Goal: Task Accomplishment & Management: Use online tool/utility

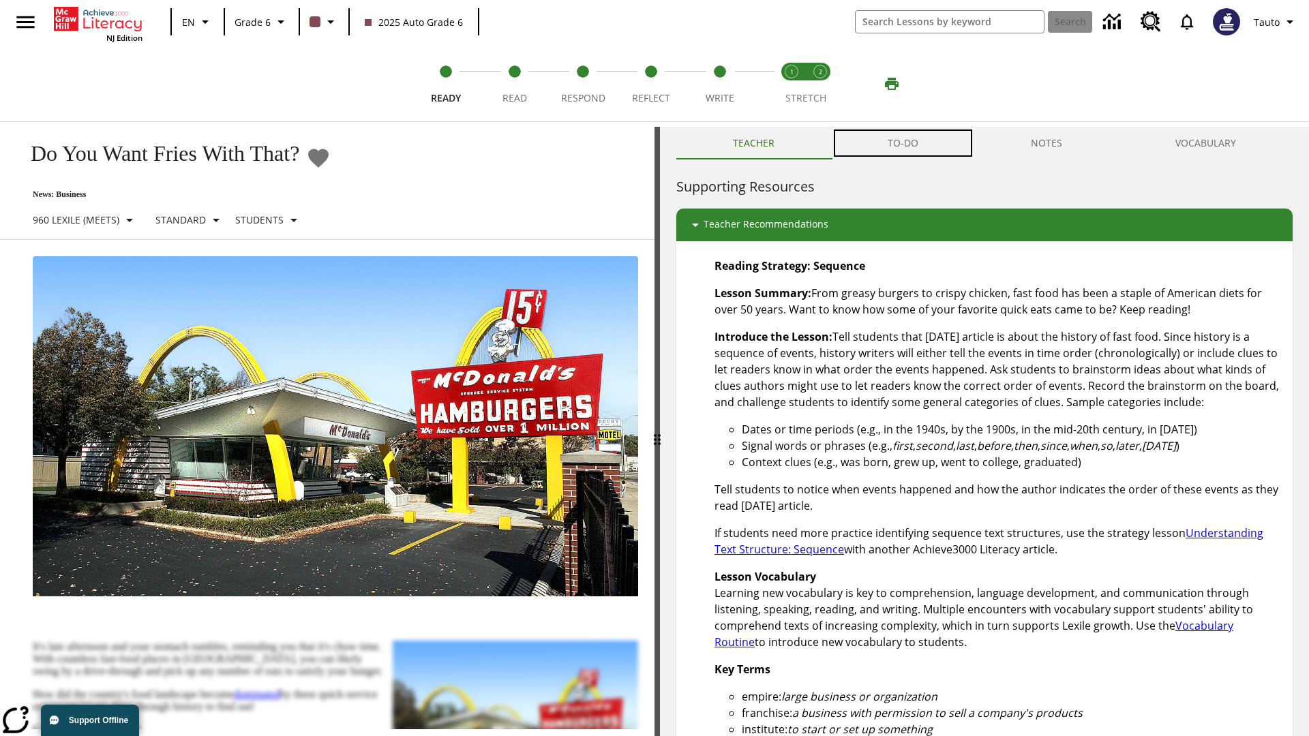
click at [903, 143] on button "TO-DO" at bounding box center [903, 143] width 144 height 33
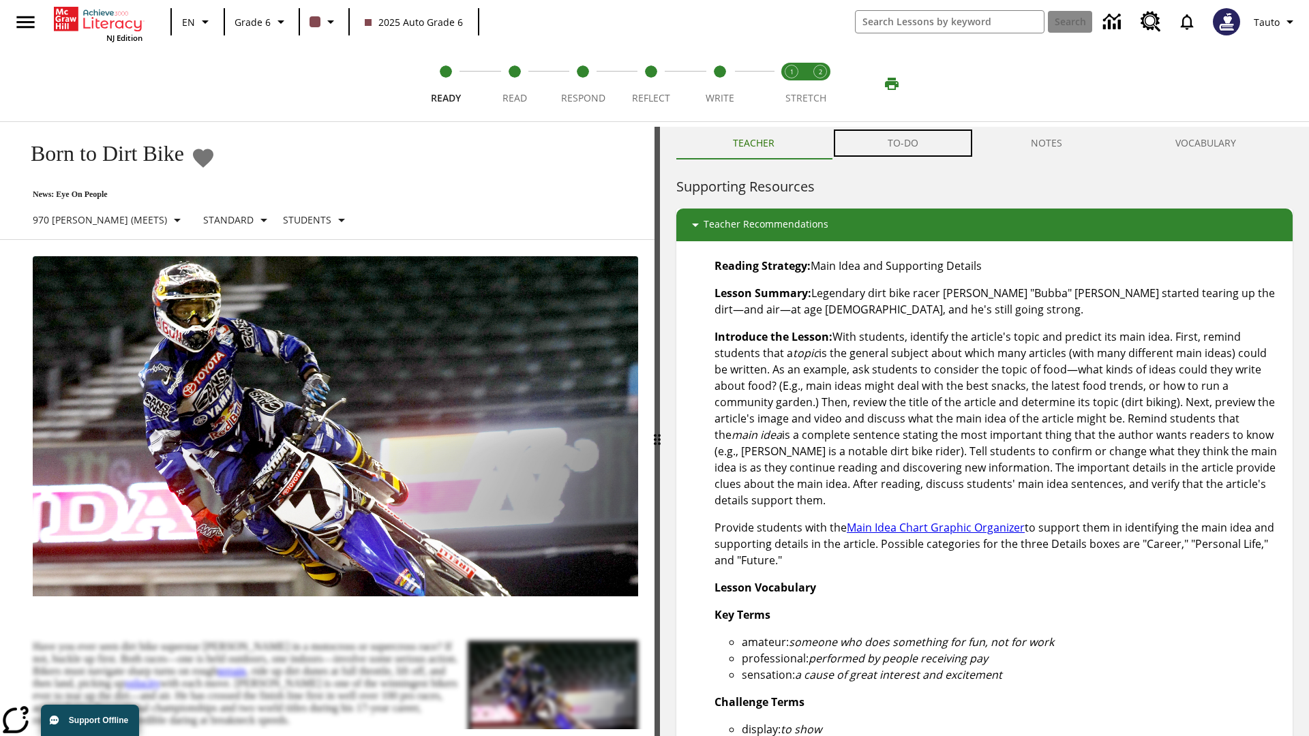
click at [903, 143] on button "TO-DO" at bounding box center [903, 143] width 144 height 33
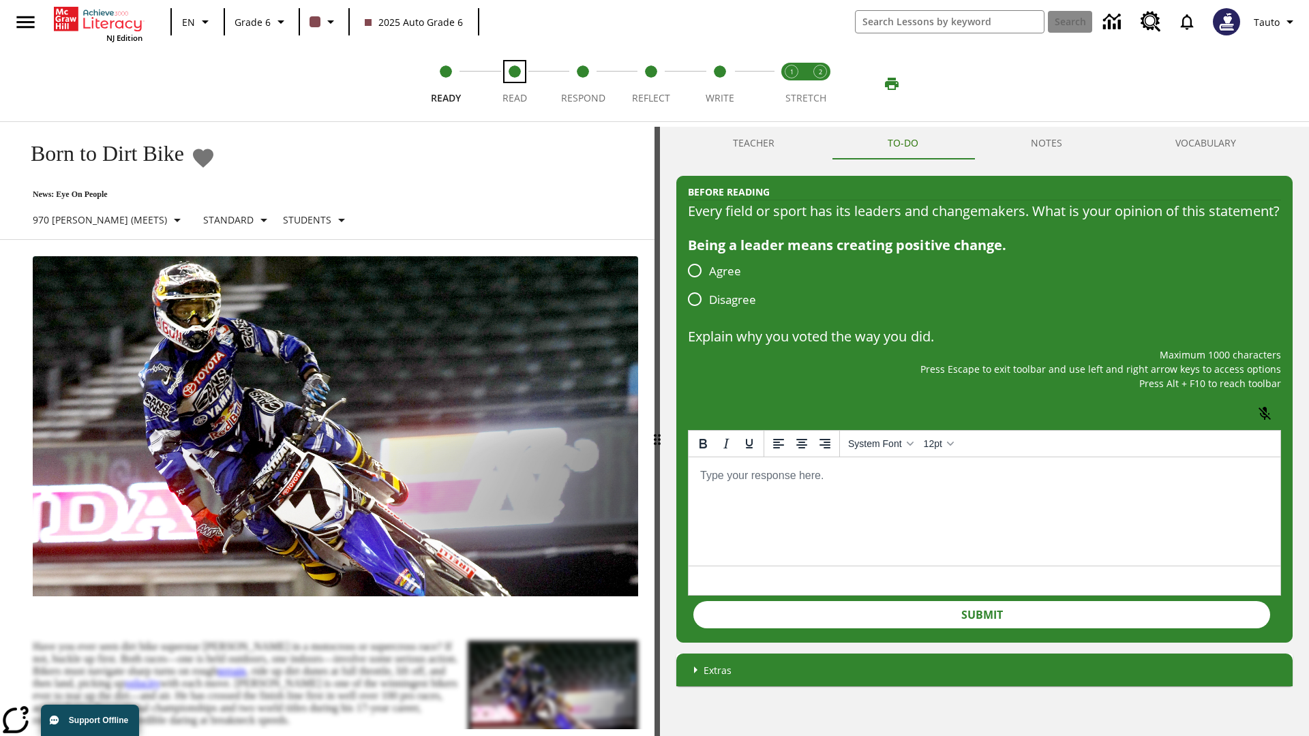
click at [514, 84] on span "Read" at bounding box center [514, 92] width 25 height 25
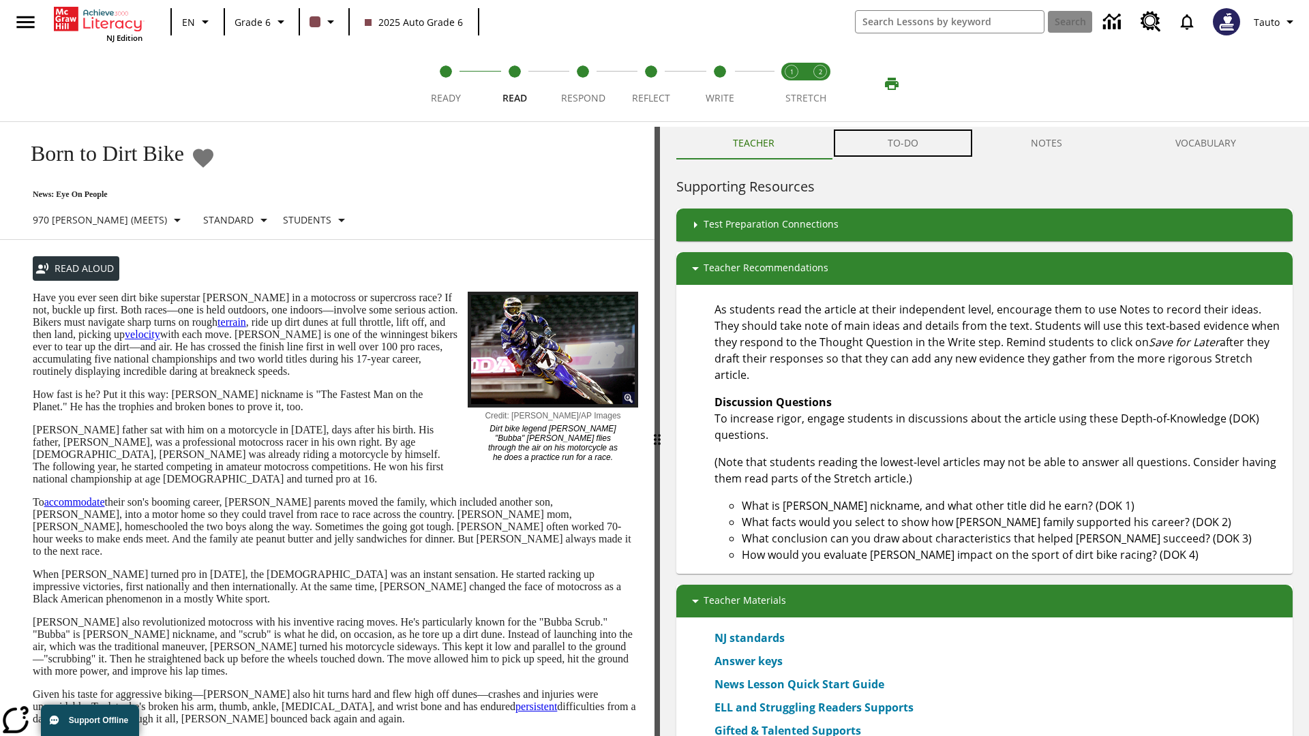
scroll to position [1, 0]
click at [903, 143] on button "TO-DO" at bounding box center [903, 142] width 144 height 33
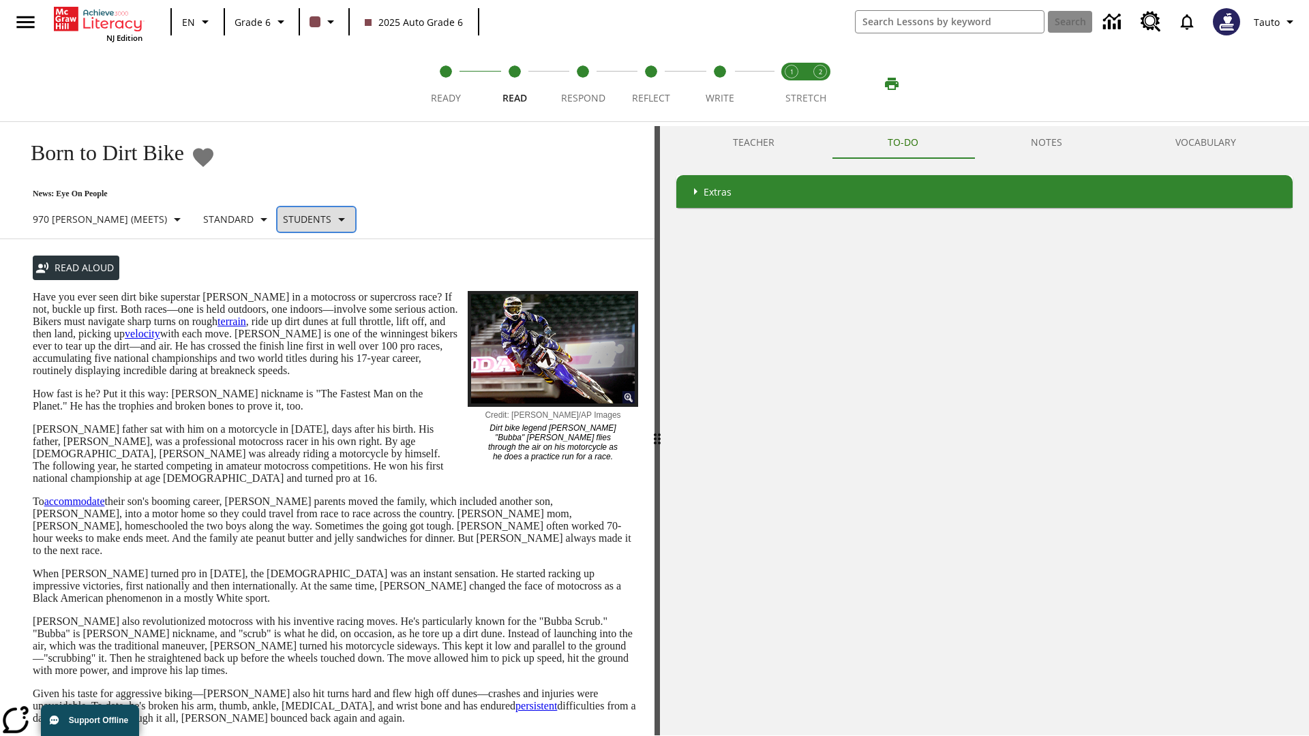
click at [283, 219] on p "Students" at bounding box center [307, 219] width 48 height 14
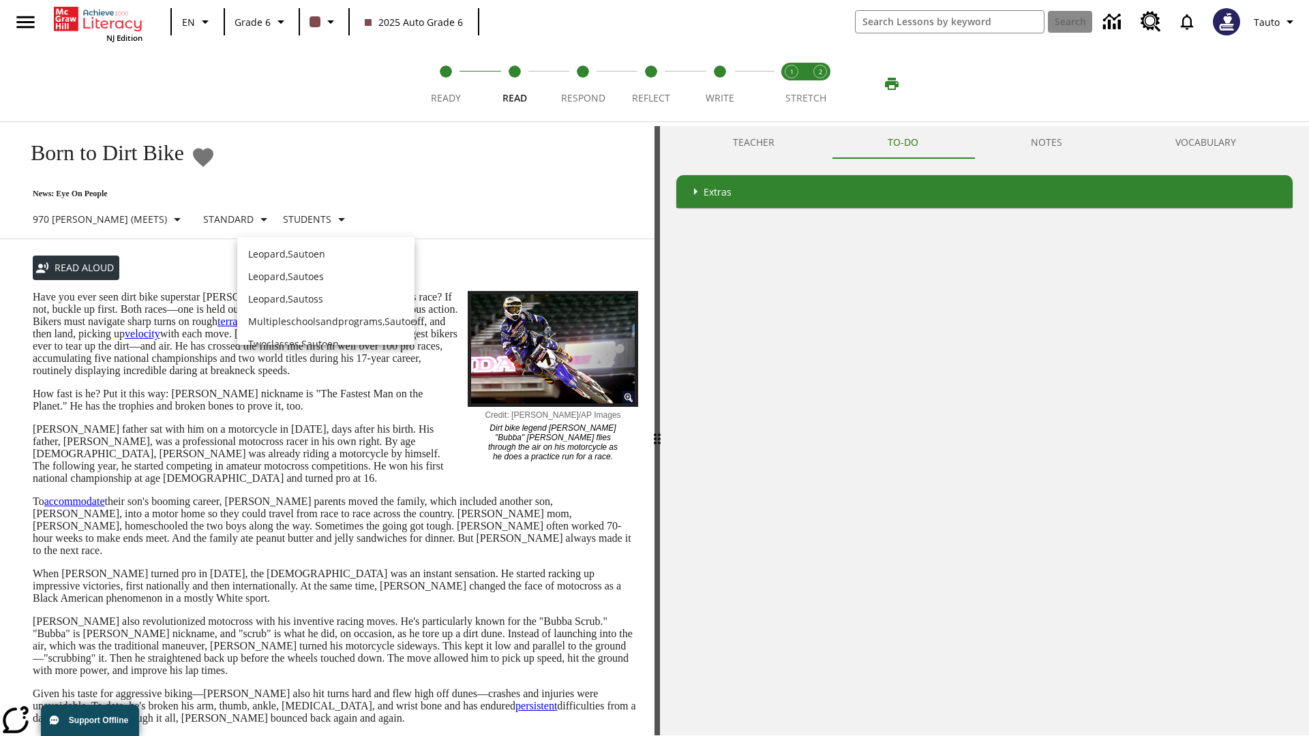
click at [315, 247] on p "Leopard , Sautoen" at bounding box center [325, 254] width 155 height 14
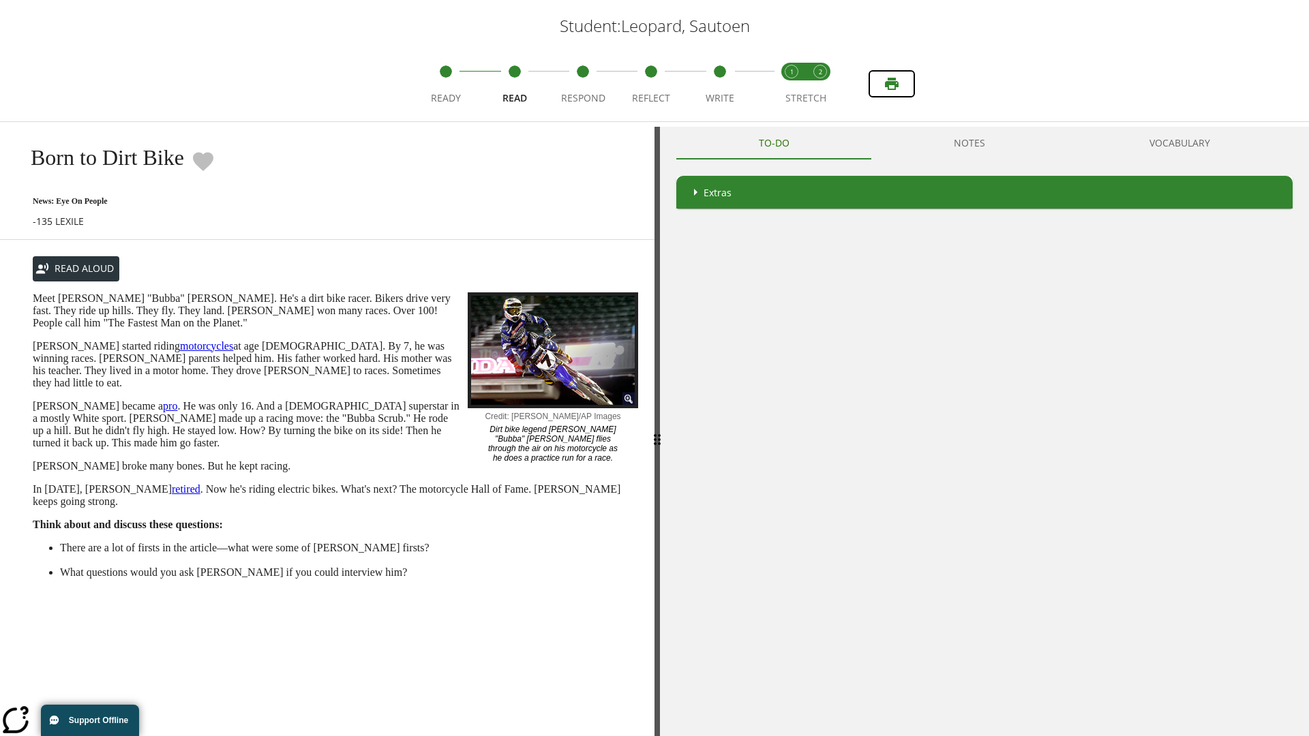
click at [892, 84] on icon "Print" at bounding box center [892, 84] width 14 height 12
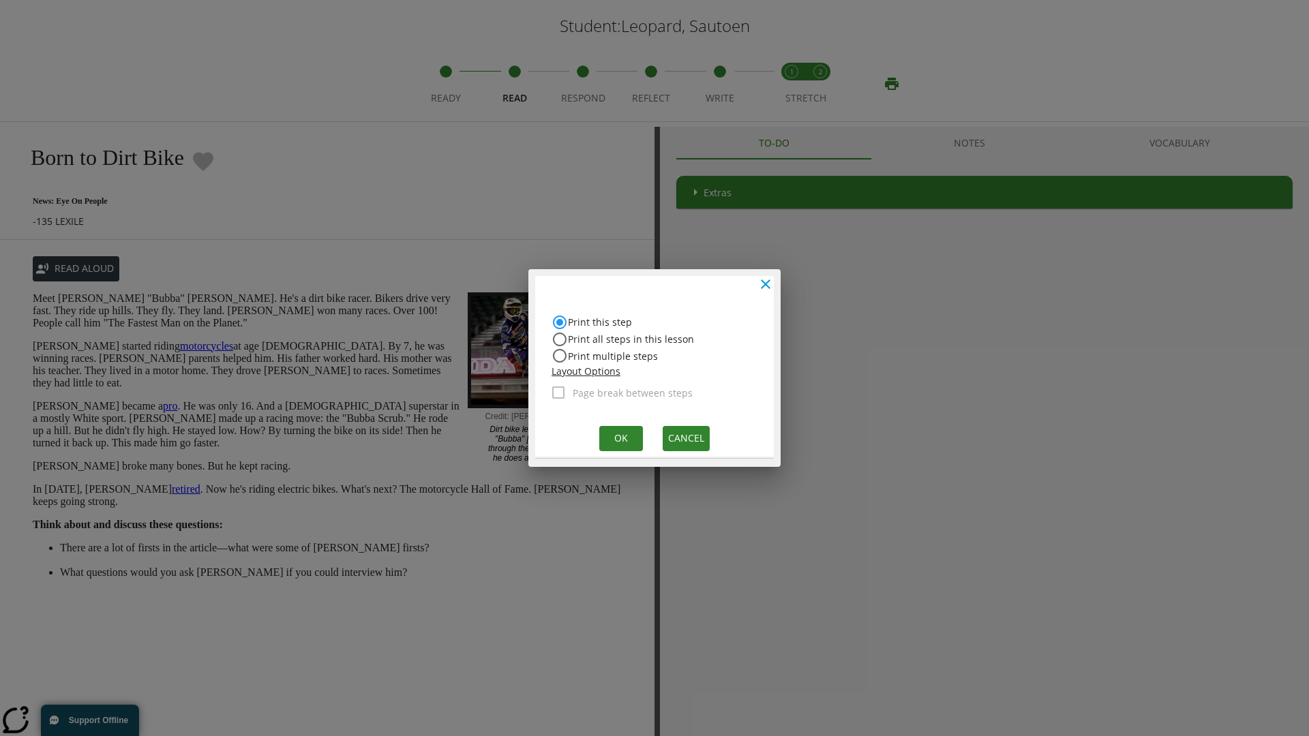
click at [560, 339] on input "Print all steps in this lesson" at bounding box center [560, 339] width 16 height 16
radio input "true"
radio input "false"
checkbox input "true"
click at [620, 438] on button "Ok" at bounding box center [621, 438] width 44 height 25
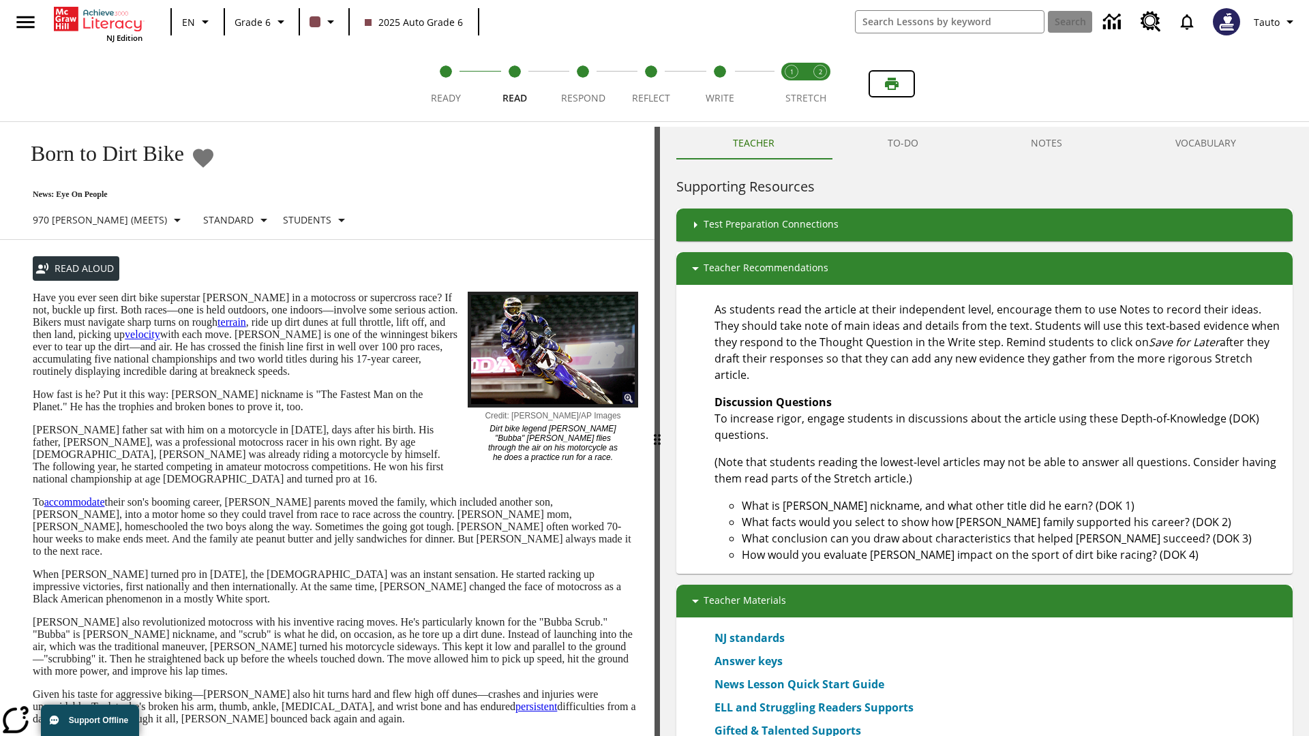
click at [892, 84] on icon "Print" at bounding box center [892, 84] width 14 height 12
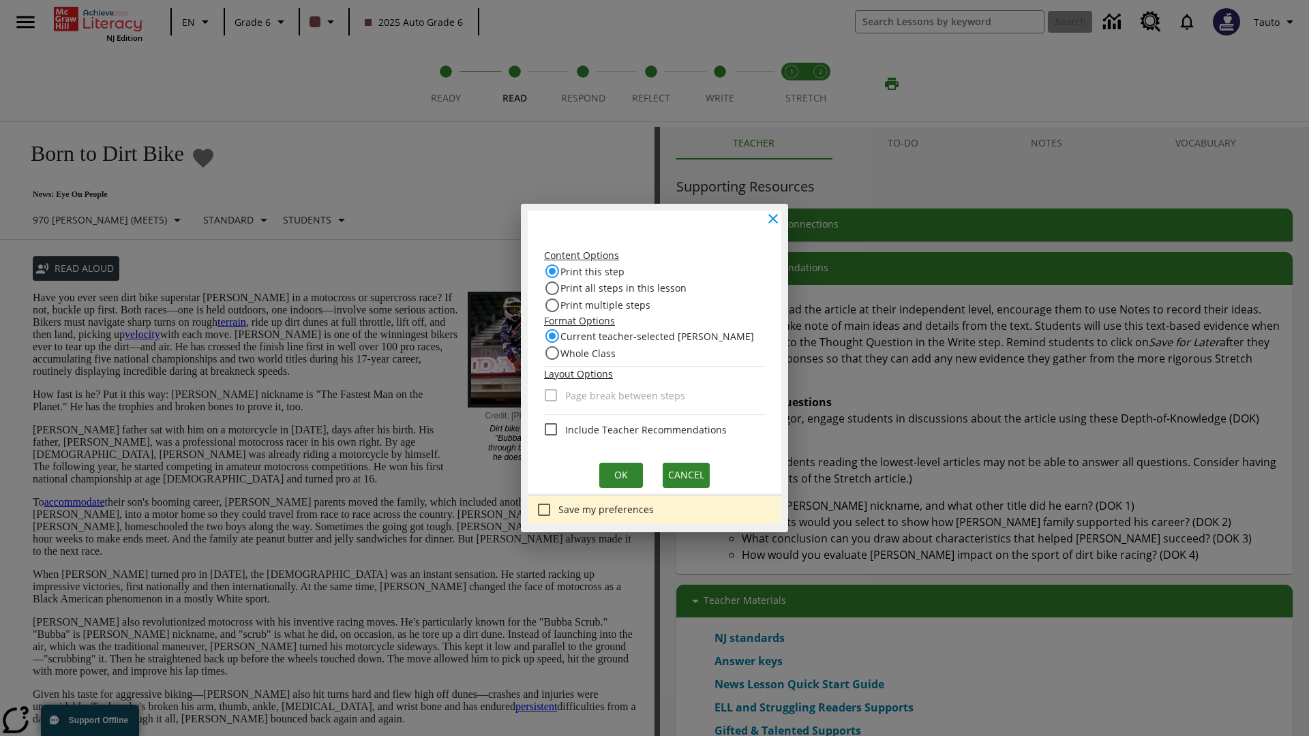
click at [560, 272] on input "Print this step" at bounding box center [552, 271] width 16 height 16
click at [560, 352] on input "Whole Class" at bounding box center [552, 353] width 16 height 16
radio input "true"
radio input "false"
